Goal: Find specific page/section: Find specific page/section

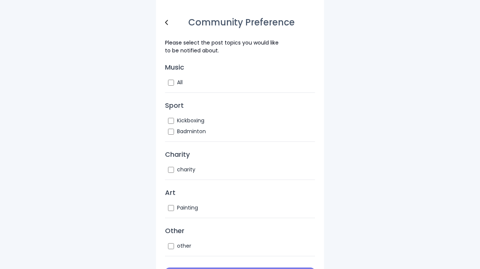
click at [167, 26] on header "Community Preference" at bounding box center [240, 22] width 150 height 9
click at [166, 22] on img at bounding box center [166, 22] width 3 height 5
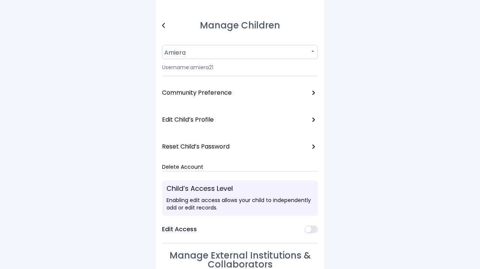
click at [166, 23] on link at bounding box center [169, 25] width 15 height 15
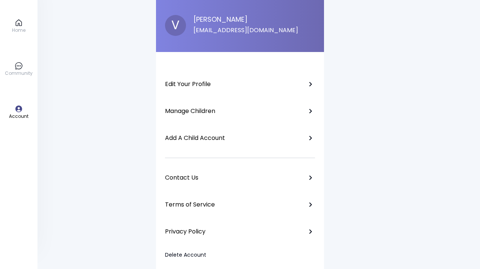
click at [30, 21] on div "Home Community Account" at bounding box center [18, 134] width 37 height 269
click at [21, 19] on icon at bounding box center [19, 23] width 8 height 8
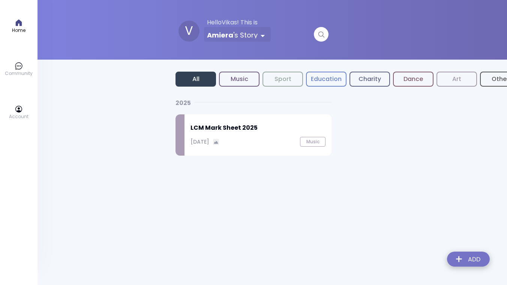
click at [236, 131] on h2 "LCM Mark Sheet 2025" at bounding box center [257, 127] width 135 height 9
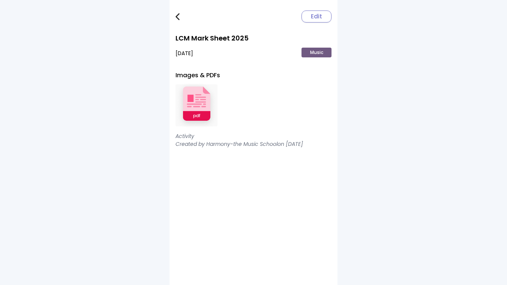
click at [187, 99] on img at bounding box center [196, 105] width 42 height 49
click at [177, 15] on img at bounding box center [177, 16] width 4 height 7
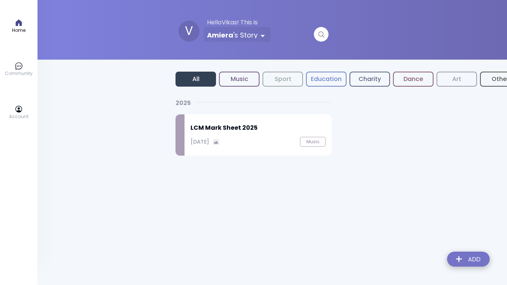
click at [312, 82] on button "Education" at bounding box center [326, 79] width 40 height 15
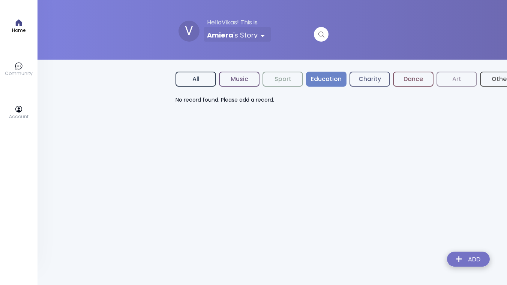
click at [241, 85] on button "Music" at bounding box center [239, 79] width 40 height 15
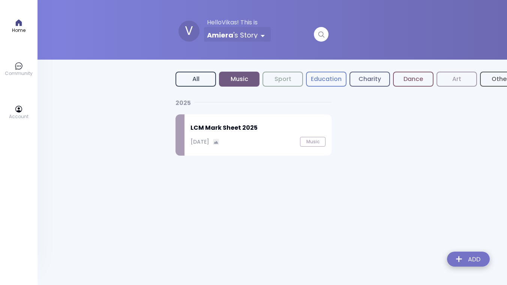
click at [317, 138] on button "Music" at bounding box center [312, 142] width 25 height 10
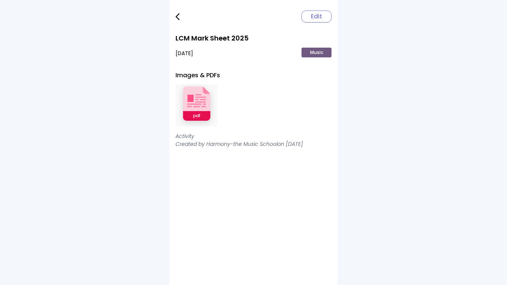
click at [204, 97] on img at bounding box center [196, 105] width 42 height 49
